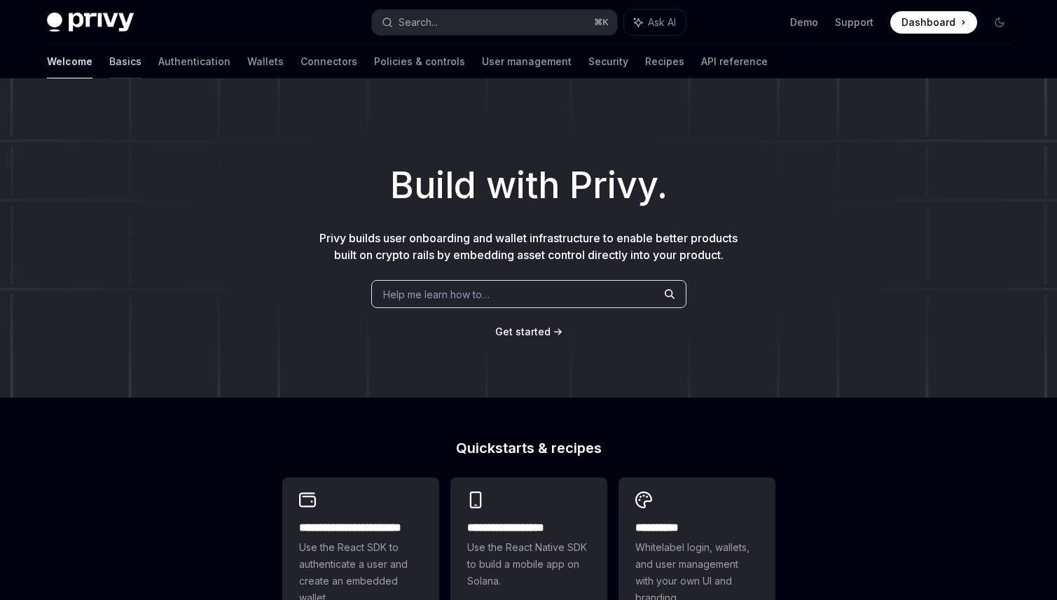
click at [109, 63] on link "Basics" at bounding box center [125, 62] width 32 height 34
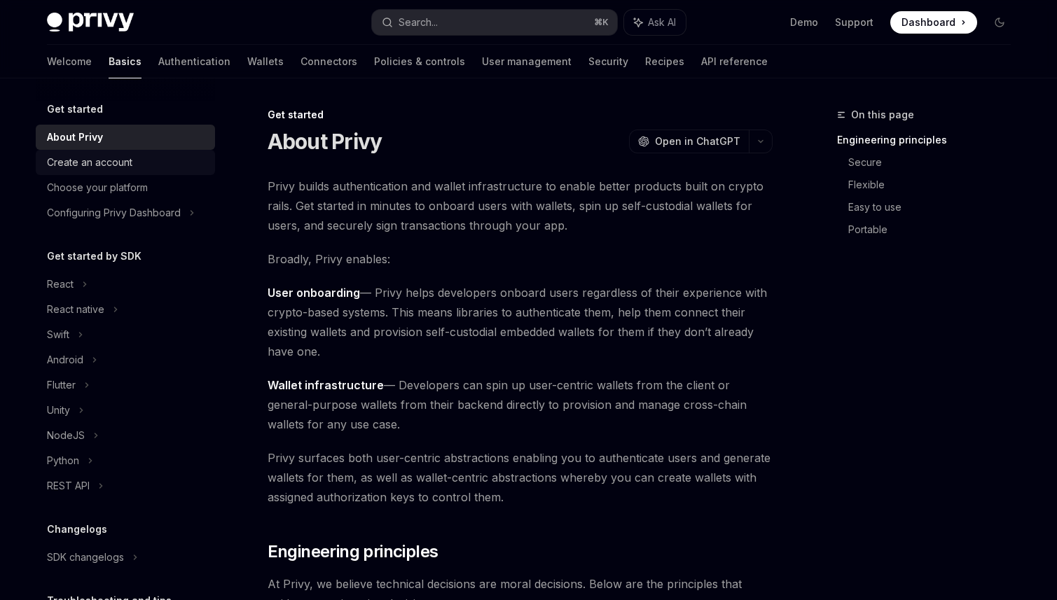
click at [127, 161] on div "Create an account" at bounding box center [89, 162] width 85 height 17
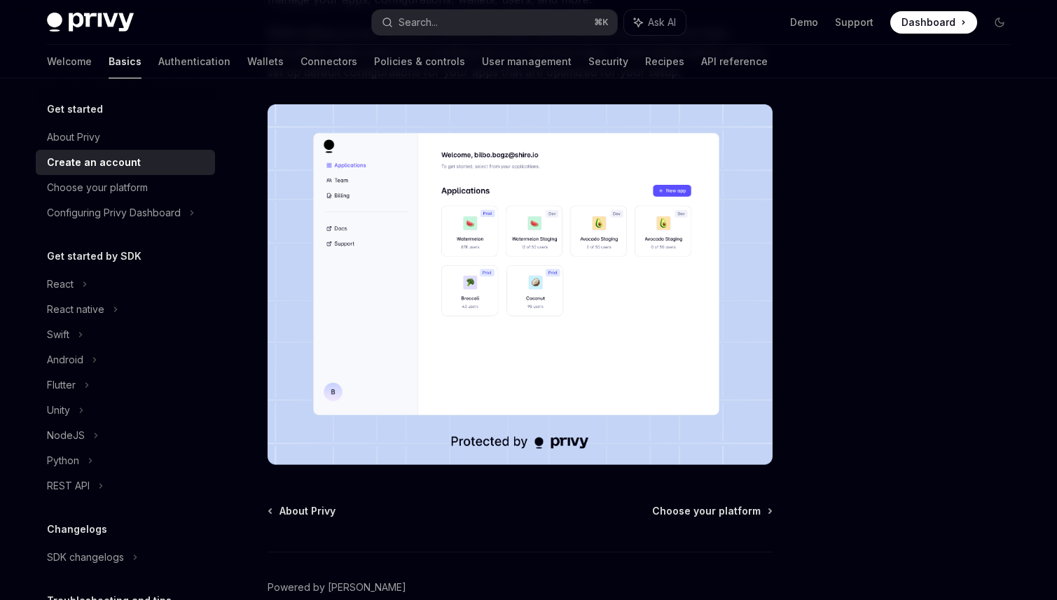
scroll to position [279, 0]
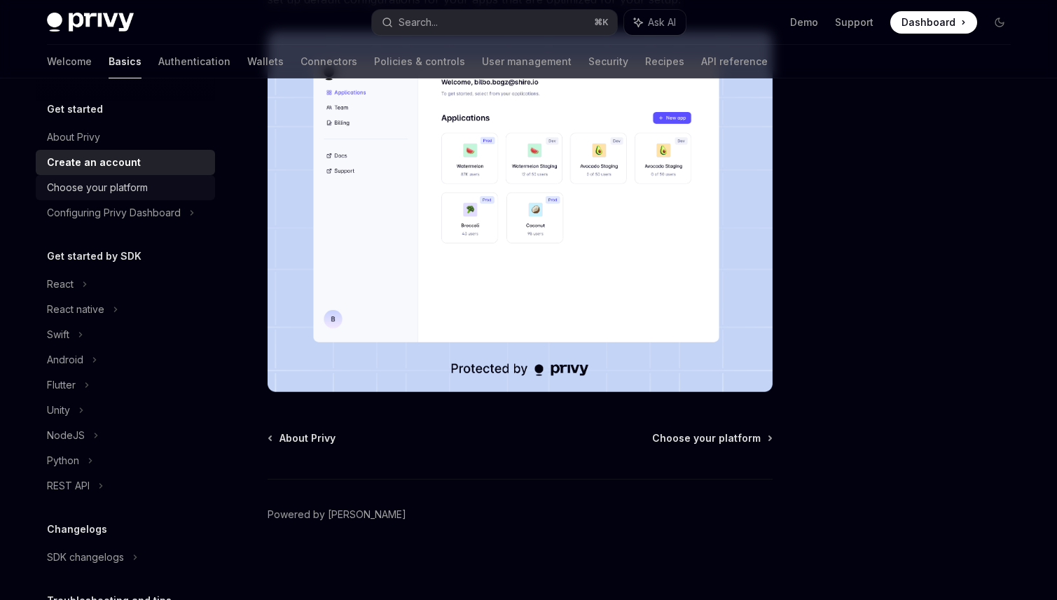
click at [97, 193] on div "Choose your platform" at bounding box center [97, 187] width 101 height 17
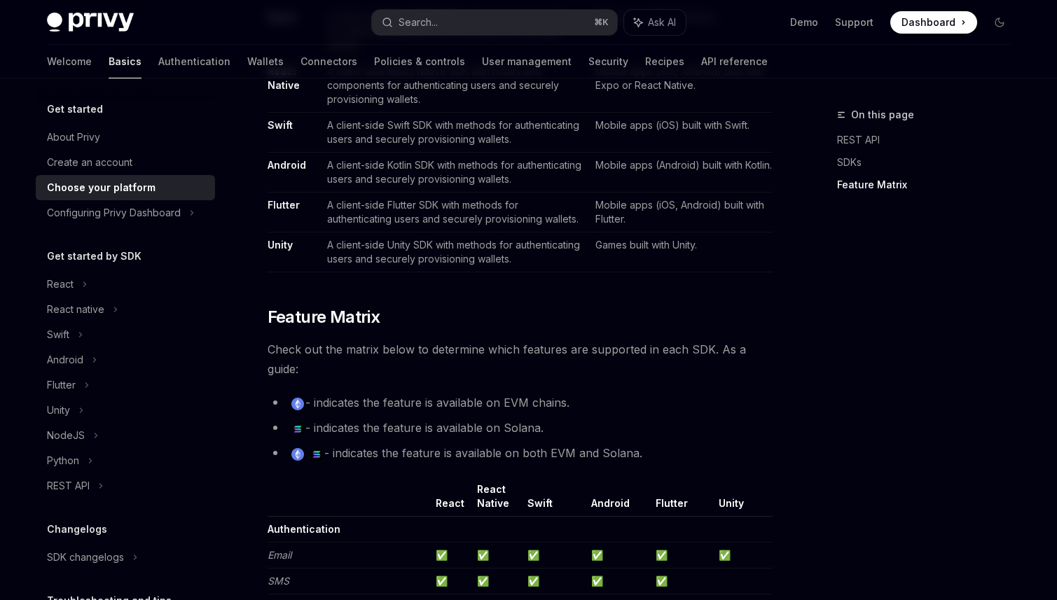
scroll to position [1165, 0]
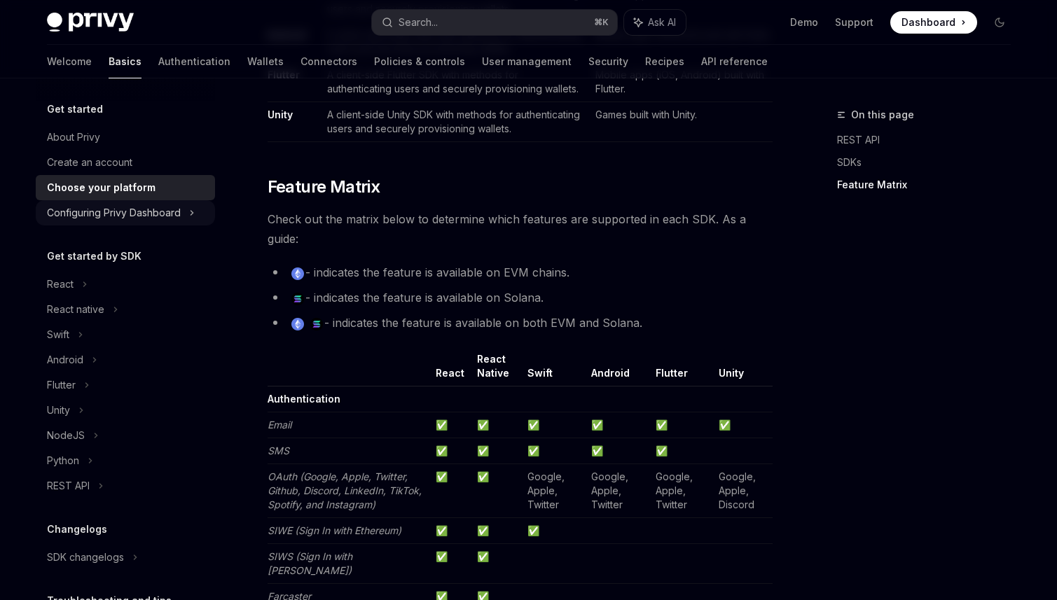
click at [136, 210] on div "Configuring Privy Dashboard" at bounding box center [114, 213] width 134 height 17
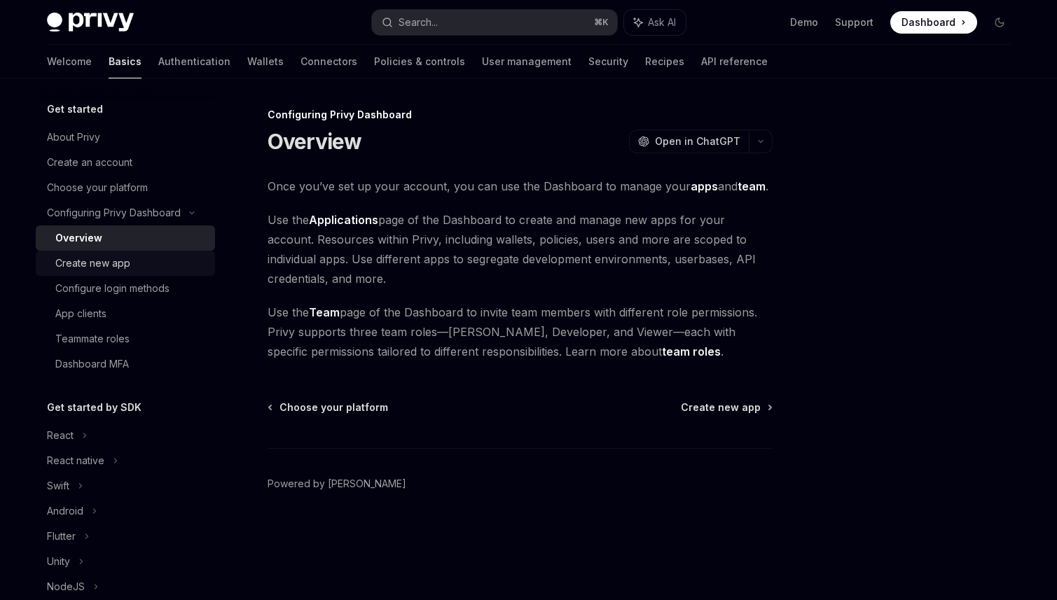
click at [98, 267] on div "Create new app" at bounding box center [92, 263] width 75 height 17
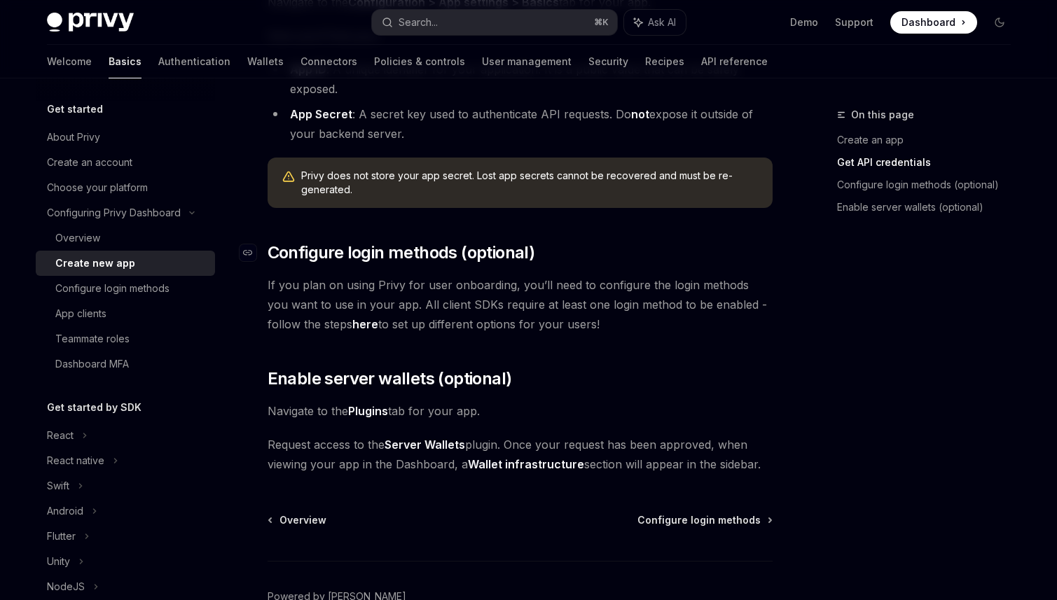
scroll to position [524, 0]
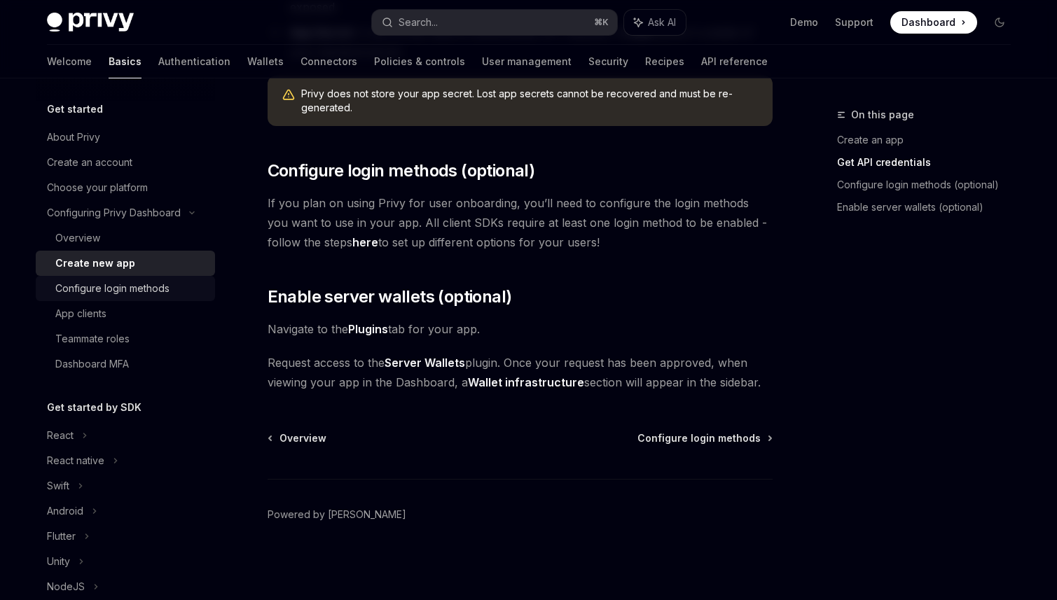
click at [67, 282] on div "Configure login methods" at bounding box center [112, 288] width 114 height 17
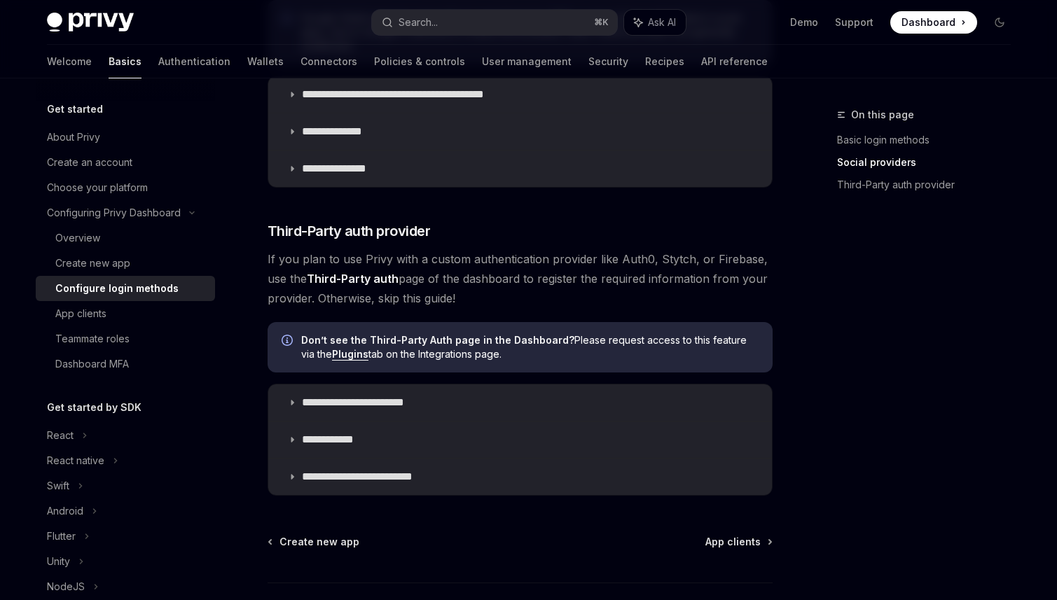
scroll to position [647, 0]
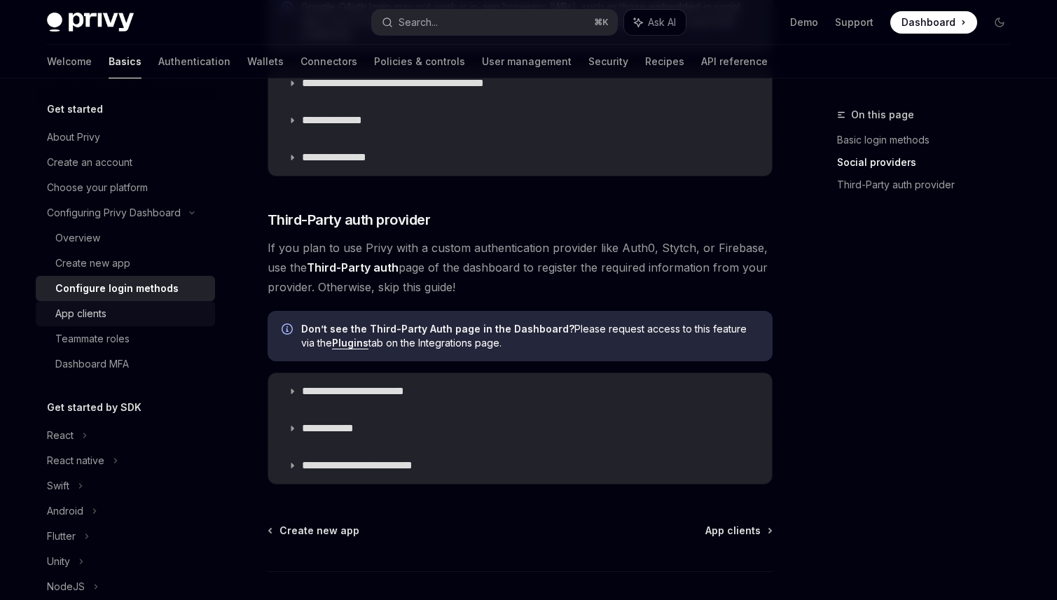
click at [164, 311] on div "App clients" at bounding box center [130, 313] width 151 height 17
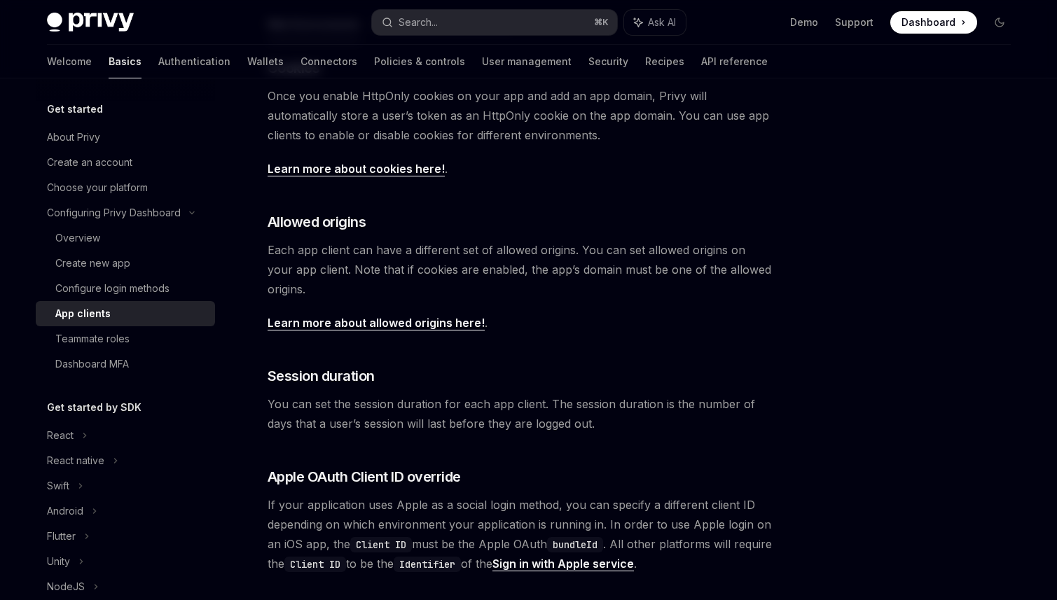
scroll to position [354, 0]
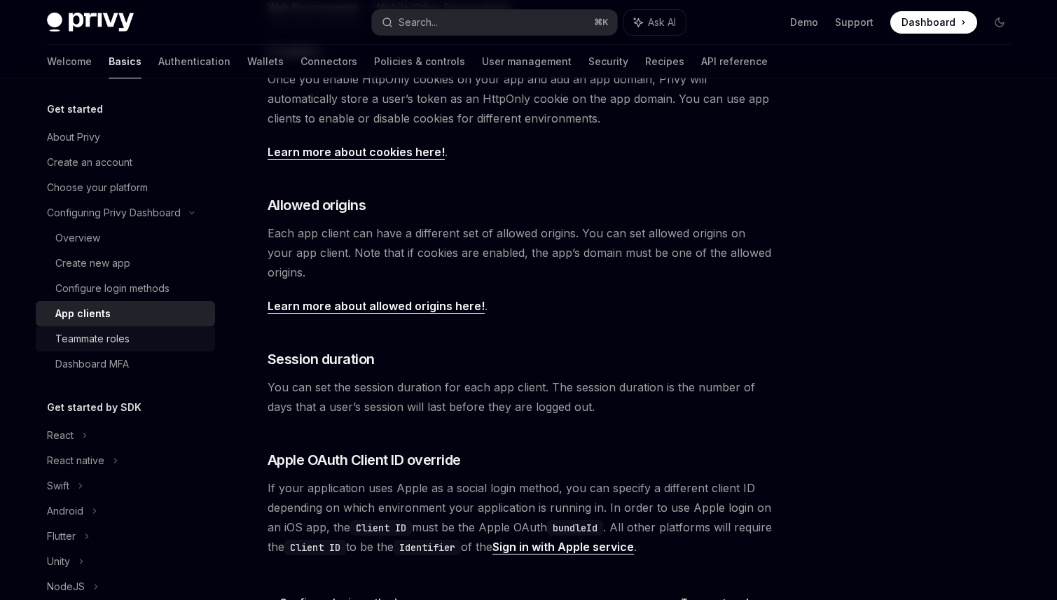
click at [82, 345] on div "Teammate roles" at bounding box center [92, 339] width 74 height 17
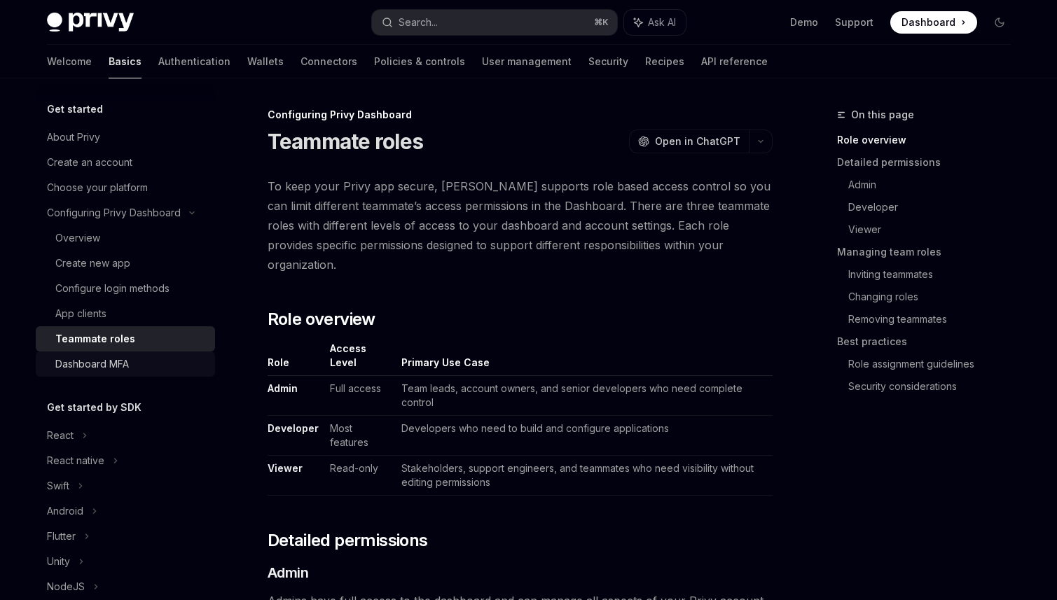
click at [108, 367] on div "Dashboard MFA" at bounding box center [92, 364] width 74 height 17
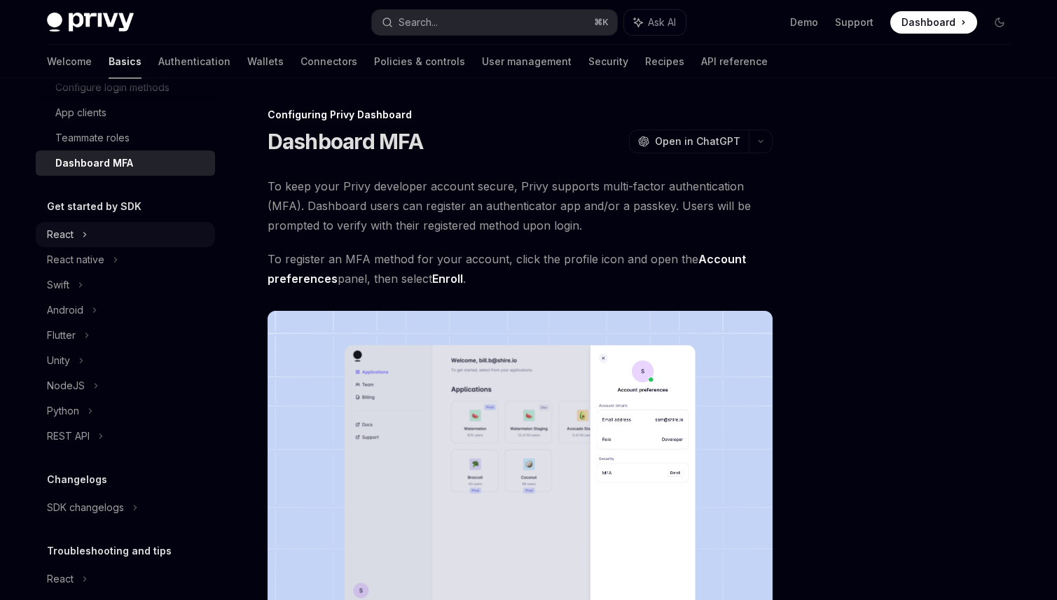
scroll to position [271, 0]
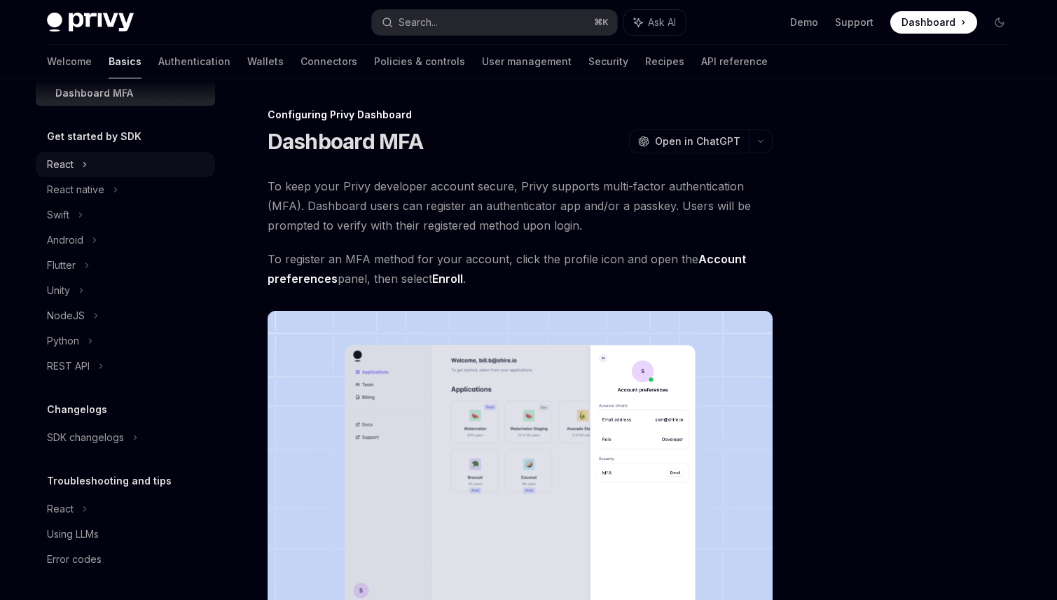
click at [71, 163] on div "React" at bounding box center [60, 164] width 27 height 17
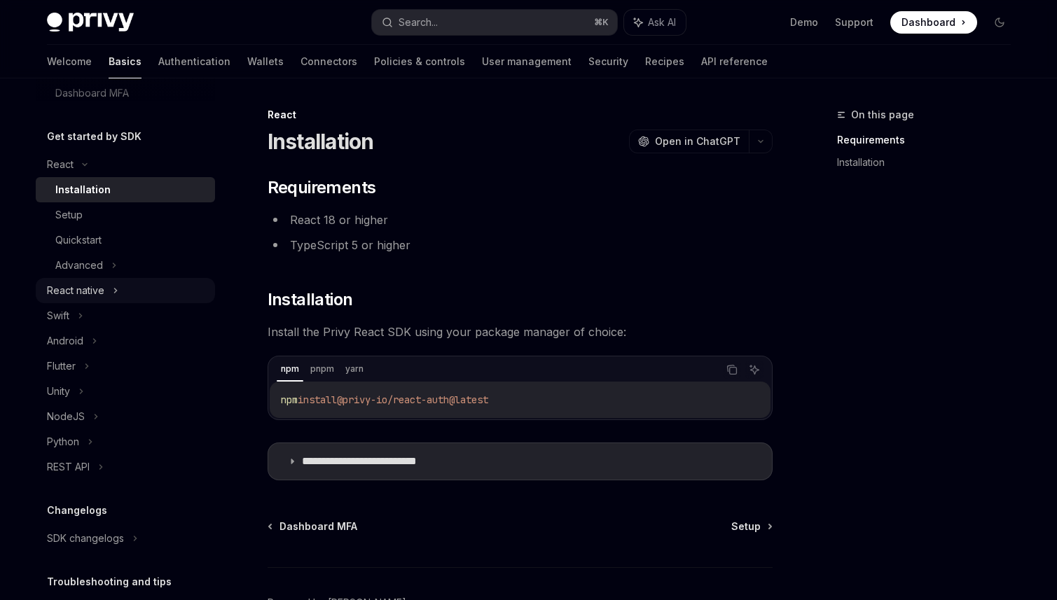
click at [83, 295] on div "React native" at bounding box center [75, 290] width 57 height 17
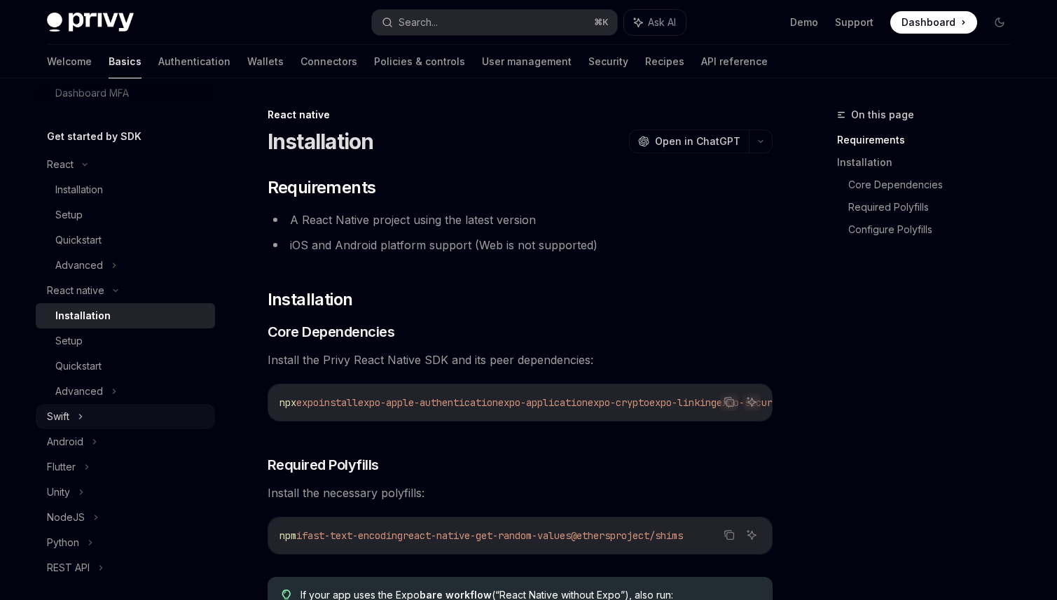
click at [78, 419] on icon at bounding box center [81, 416] width 6 height 17
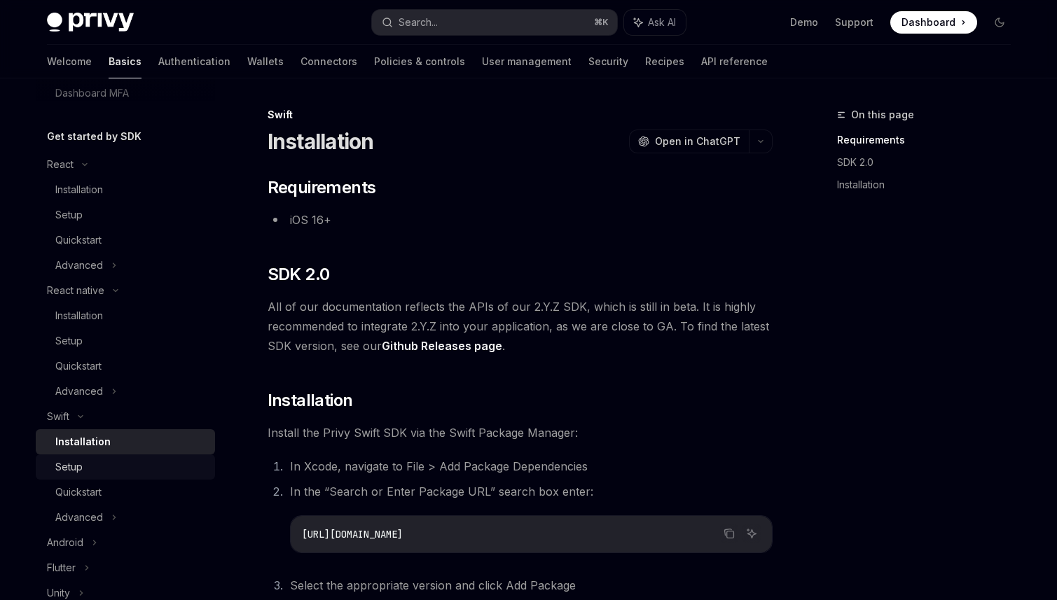
click at [85, 476] on link "Setup" at bounding box center [125, 467] width 179 height 25
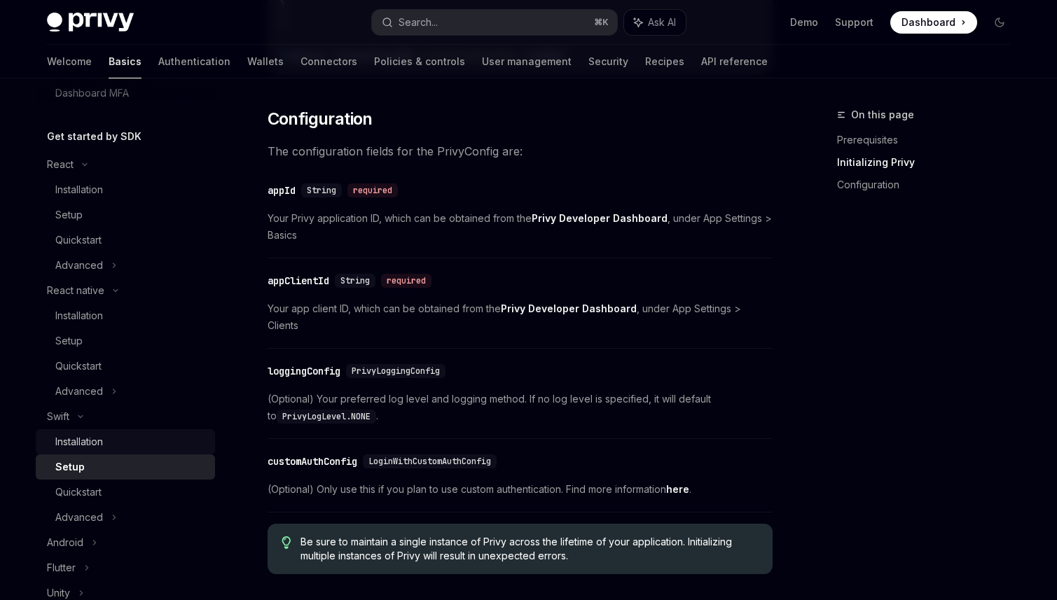
scroll to position [382, 0]
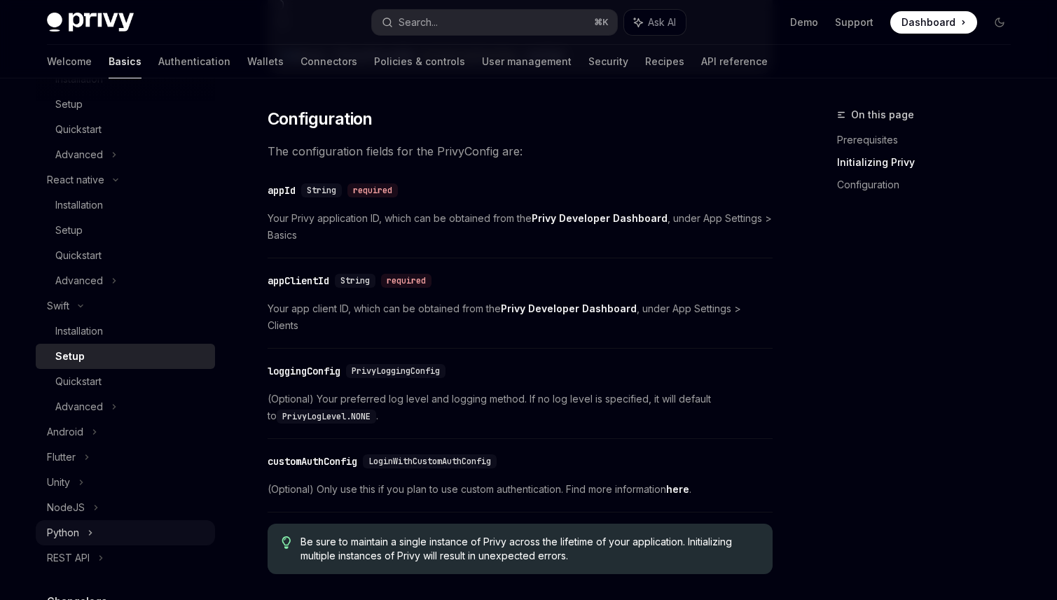
click at [84, 530] on div "Python" at bounding box center [125, 532] width 179 height 25
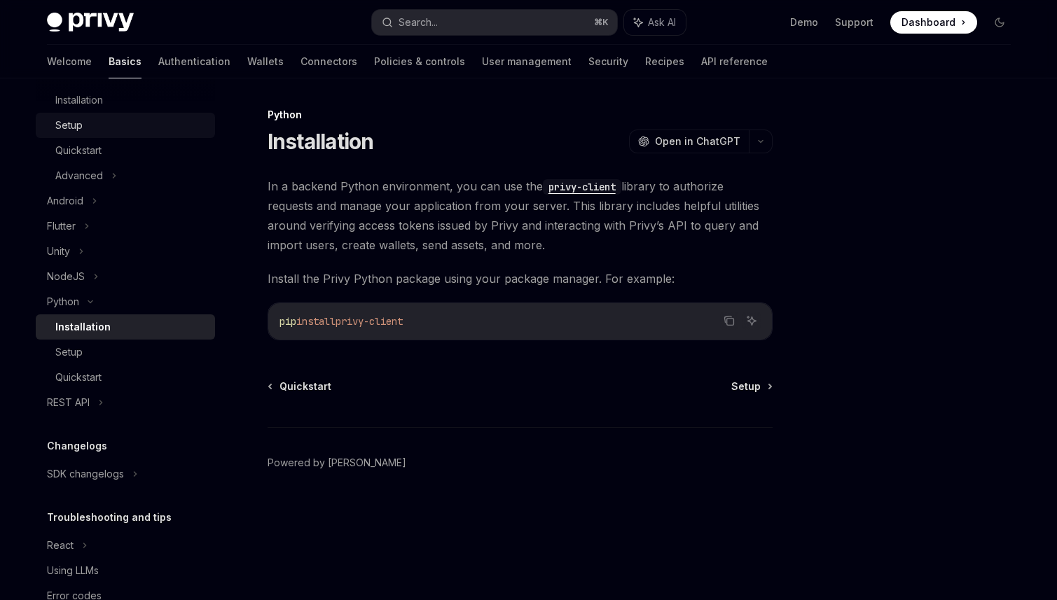
scroll to position [612, 0]
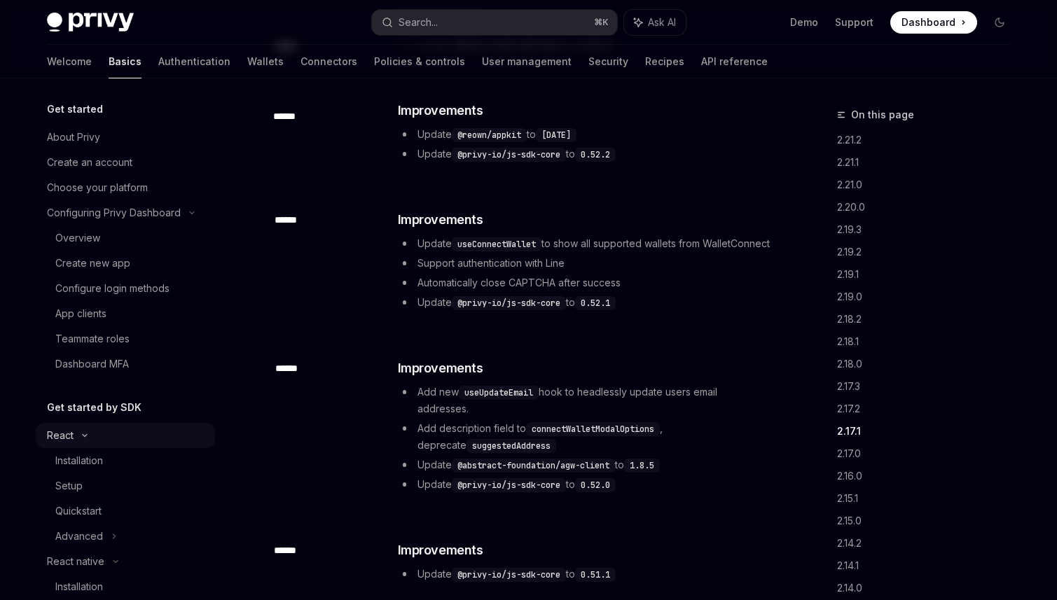
click at [83, 432] on div "React" at bounding box center [125, 435] width 179 height 25
click at [121, 462] on icon at bounding box center [115, 461] width 17 height 6
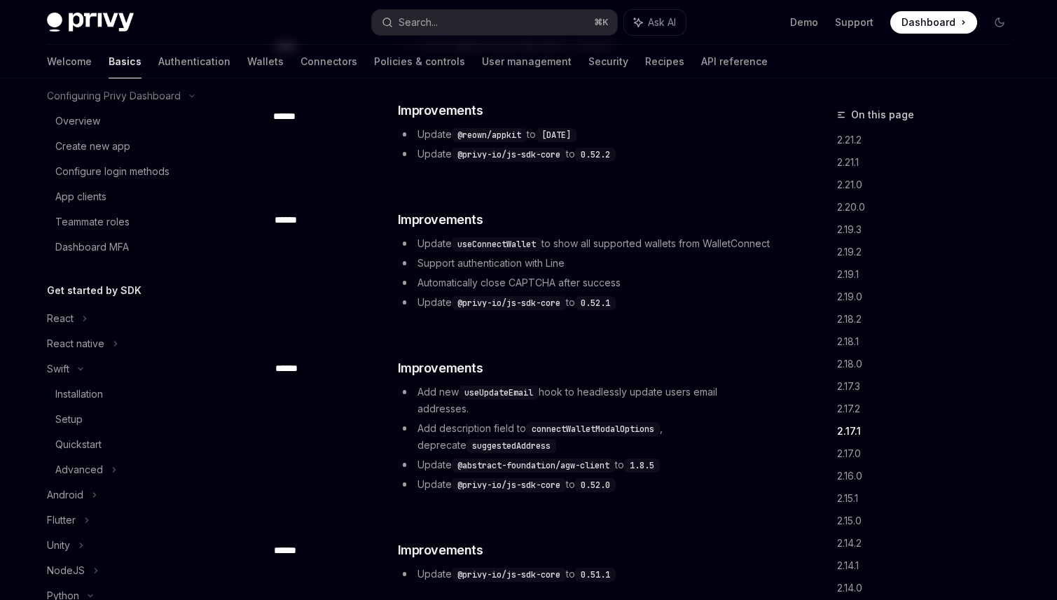
scroll to position [141, 0]
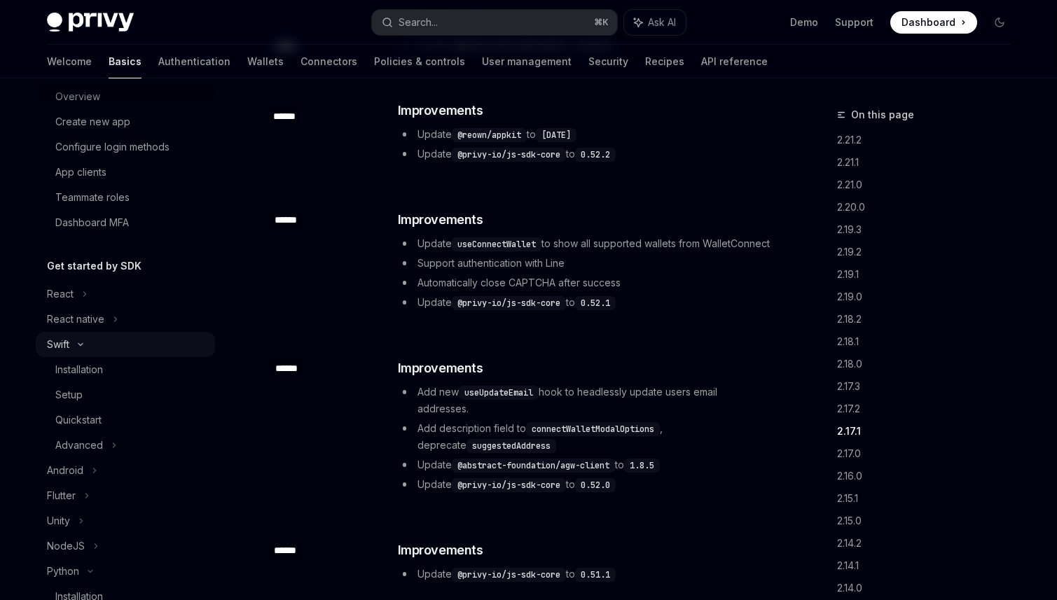
click at [90, 345] on div "Swift" at bounding box center [125, 344] width 179 height 25
click at [90, 344] on div "Swift" at bounding box center [125, 344] width 179 height 25
type textarea "*"
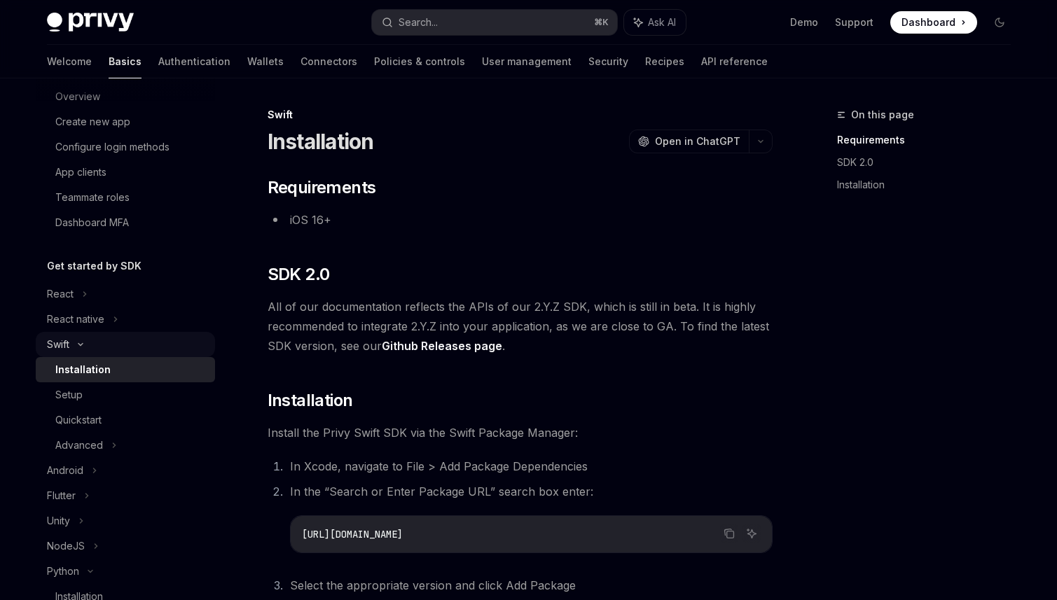
click at [88, 347] on icon at bounding box center [80, 345] width 17 height 6
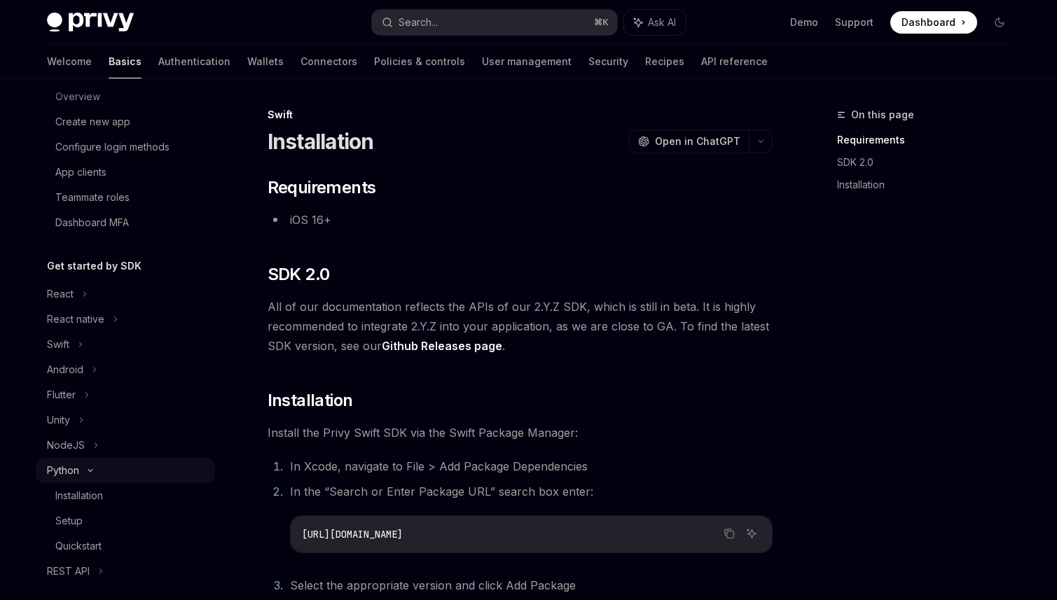
click at [82, 476] on div "Python" at bounding box center [125, 470] width 179 height 25
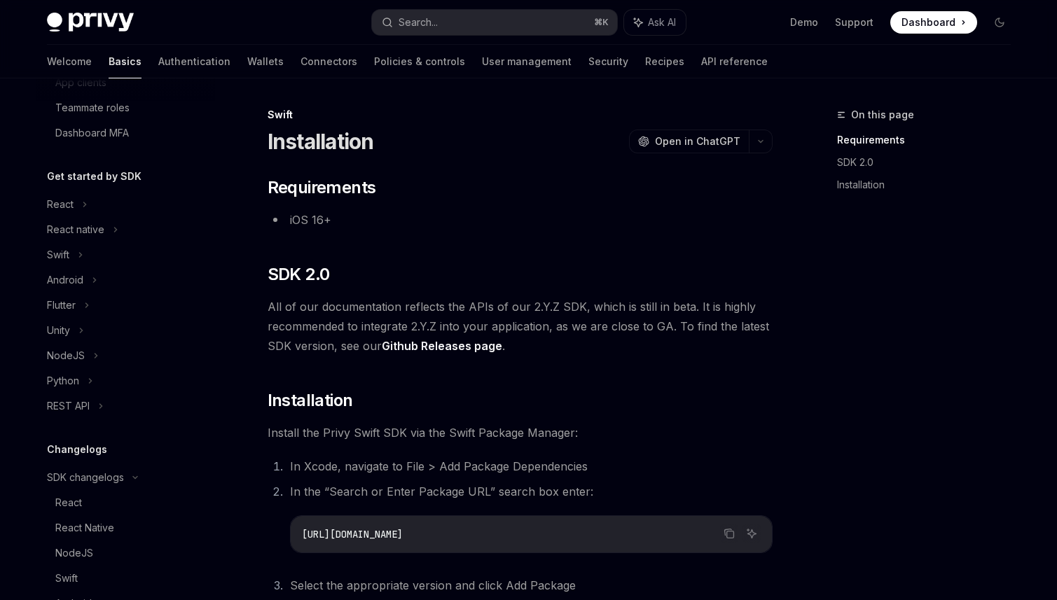
scroll to position [235, 0]
